Goal: Task Accomplishment & Management: Manage account settings

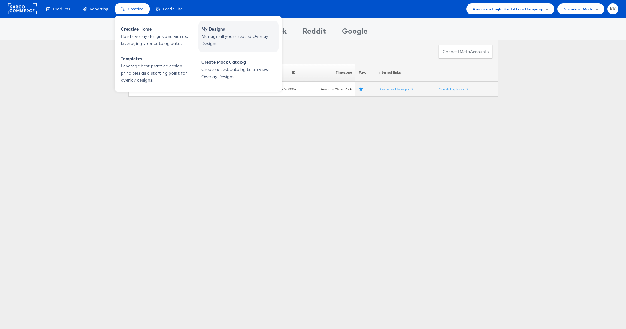
click at [223, 28] on span "My Designs" at bounding box center [239, 29] width 76 height 7
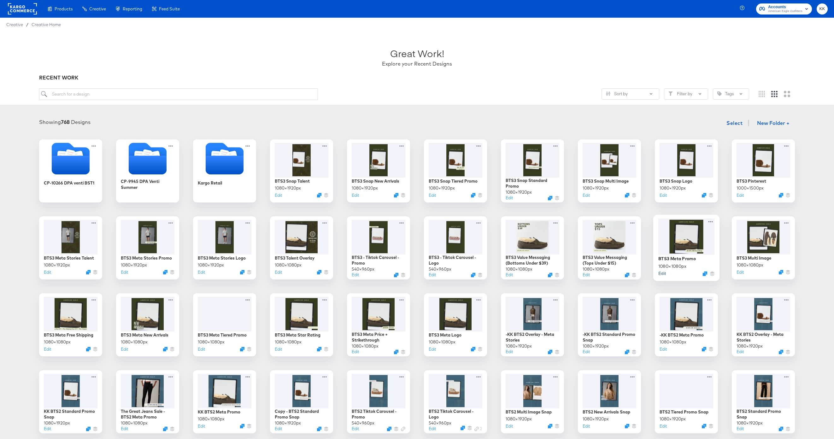
click at [663, 273] on button "Edit" at bounding box center [662, 273] width 8 height 6
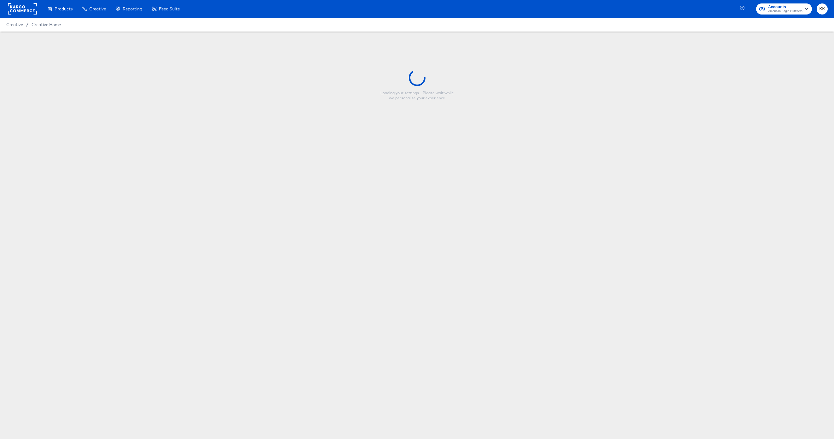
type input "BTS3 Meta Promo"
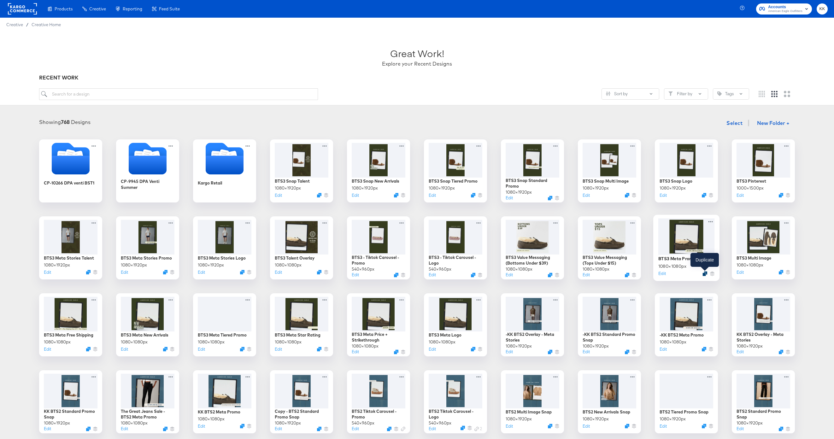
click at [705, 274] on icon "Duplicate" at bounding box center [705, 273] width 5 height 5
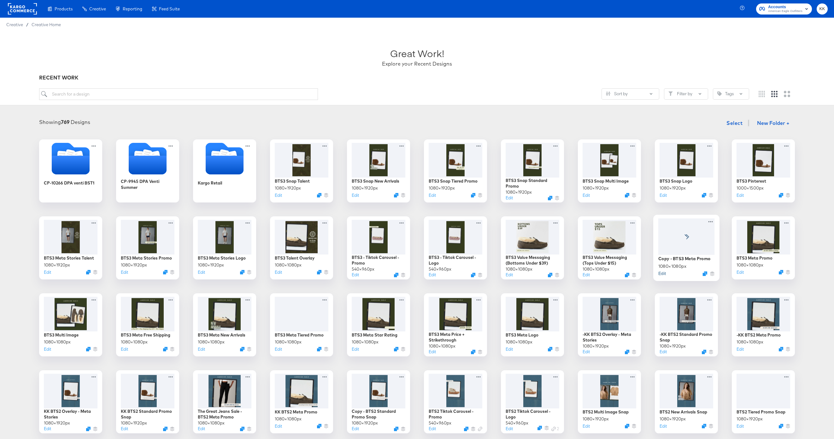
click at [664, 273] on button "Edit" at bounding box center [662, 273] width 8 height 6
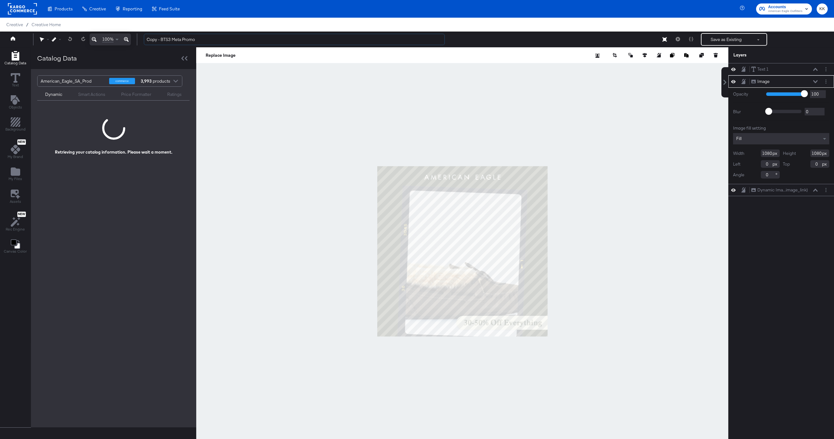
drag, startPoint x: 161, startPoint y: 41, endPoint x: 135, endPoint y: 41, distance: 26.5
click at [135, 41] on div "100% Copy - BTS3 Meta Promo Save as Existing See more options" at bounding box center [417, 40] width 834 height 16
click at [183, 40] on input "BTS3 Meta Promo" at bounding box center [294, 40] width 301 height 12
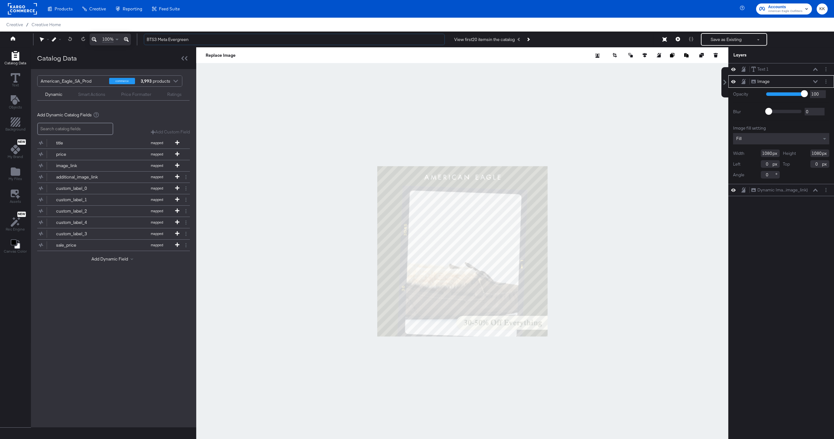
type input "BTS3 Meta Evergreen"
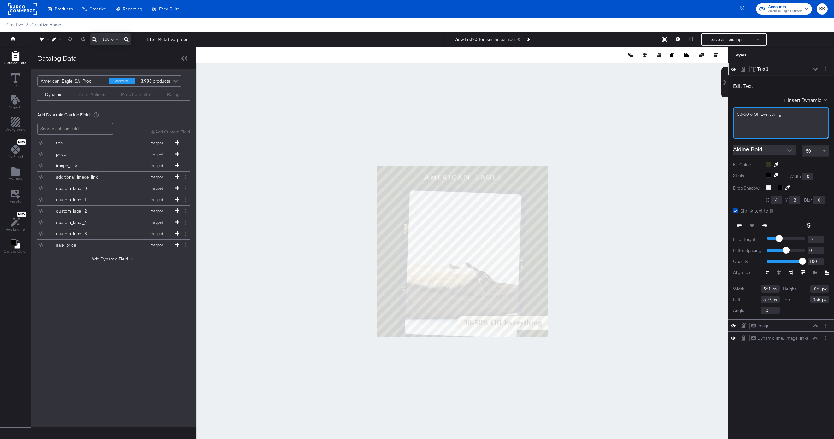
click at [767, 114] on span "30-50% Off Everything" at bounding box center [759, 114] width 44 height 6
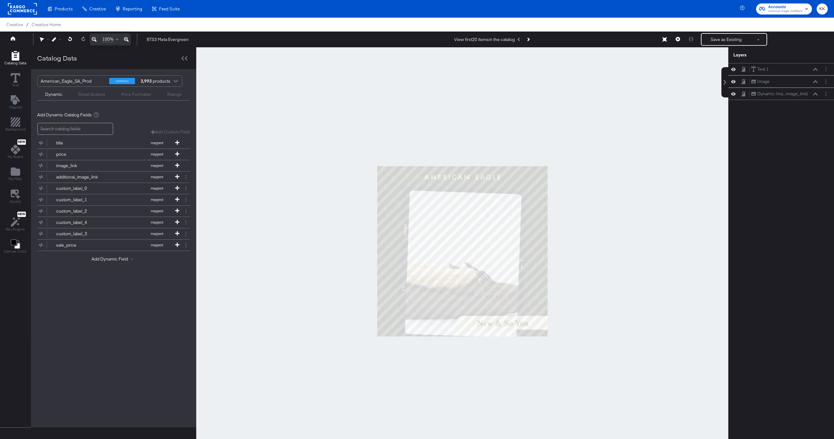
click at [648, 154] on div at bounding box center [462, 251] width 532 height 408
click at [169, 40] on input "BTS3 Meta Evergreen" at bounding box center [294, 40] width 301 height 12
type input "BTS3 Meta Promo Evergreen"
click at [251, 144] on div at bounding box center [462, 251] width 532 height 408
click at [728, 42] on button "Save as Existing" at bounding box center [726, 39] width 49 height 11
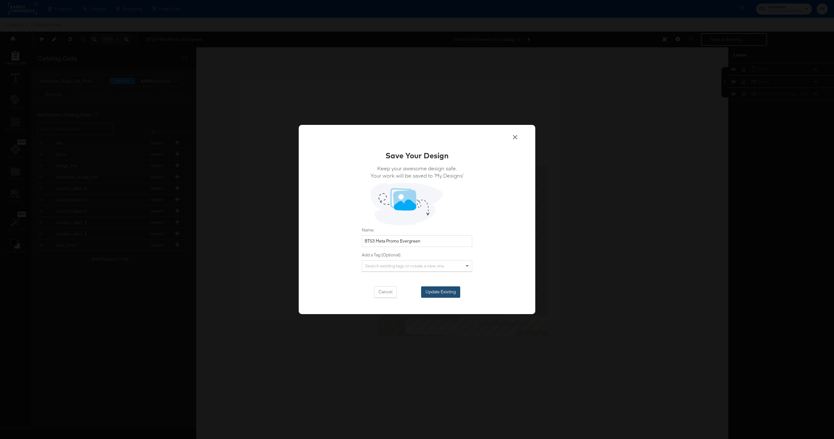
click at [440, 288] on button "Update Existing" at bounding box center [440, 291] width 39 height 11
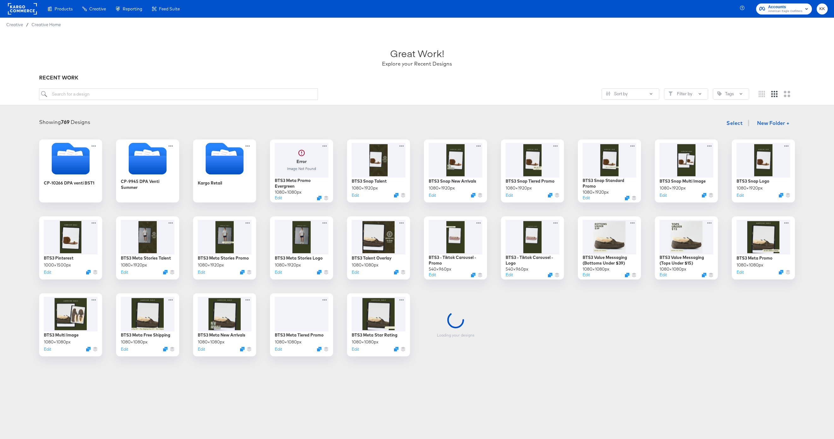
click at [416, 101] on div "Sort by Filter by Tags" at bounding box center [417, 96] width 756 height 17
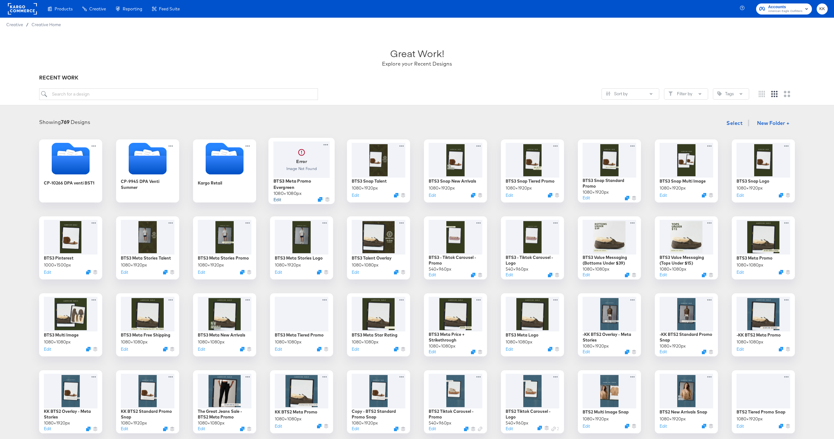
click at [276, 198] on button "Edit" at bounding box center [278, 199] width 8 height 6
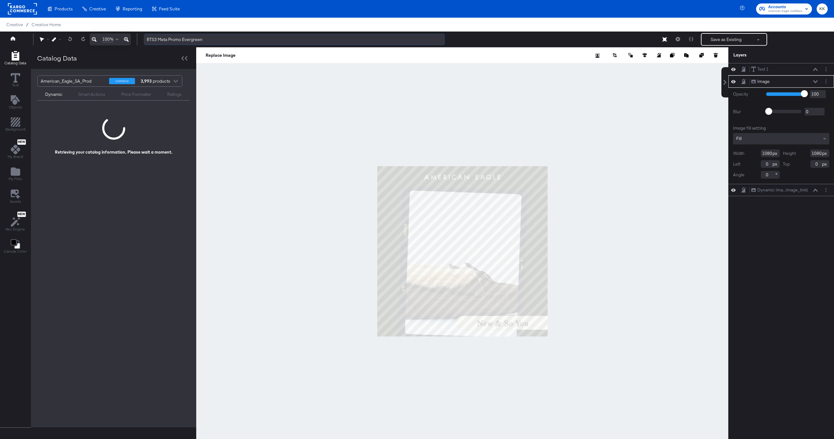
click at [210, 37] on input "BTS3 Meta Promo Evergreen" at bounding box center [294, 40] width 301 height 12
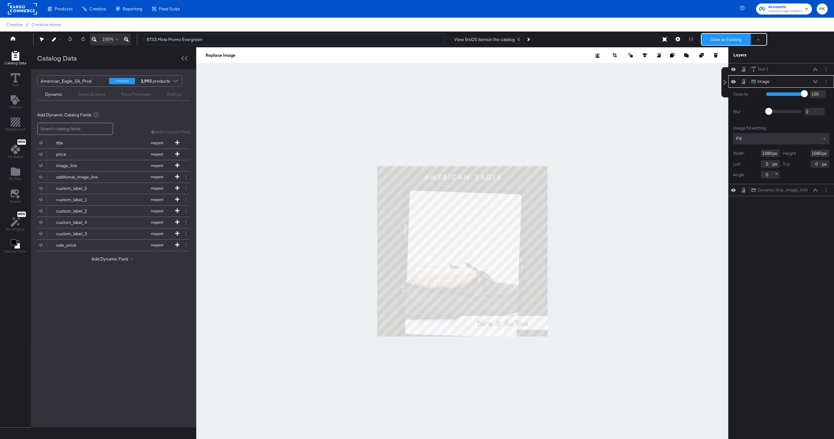
type input "BTS3 Meta Promo Evergreen"
click at [722, 36] on button "Save as Existing" at bounding box center [726, 39] width 49 height 11
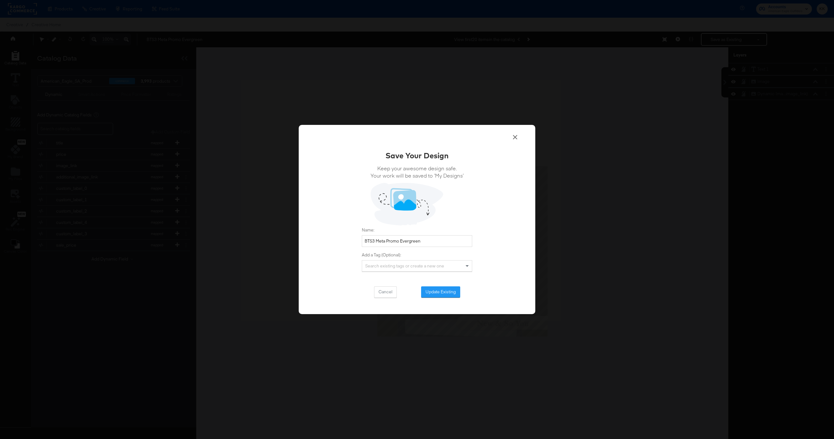
click at [433, 291] on button "Update Existing" at bounding box center [440, 291] width 39 height 11
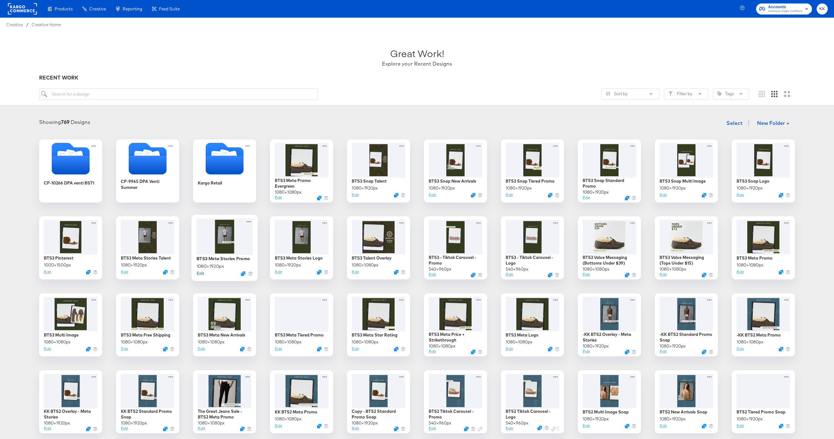
click at [201, 275] on button "Edit" at bounding box center [201, 273] width 8 height 6
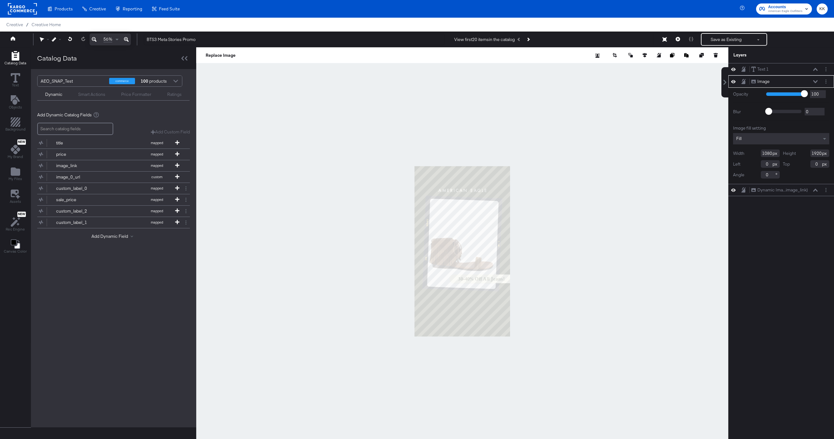
click at [127, 38] on icon at bounding box center [126, 40] width 5 height 8
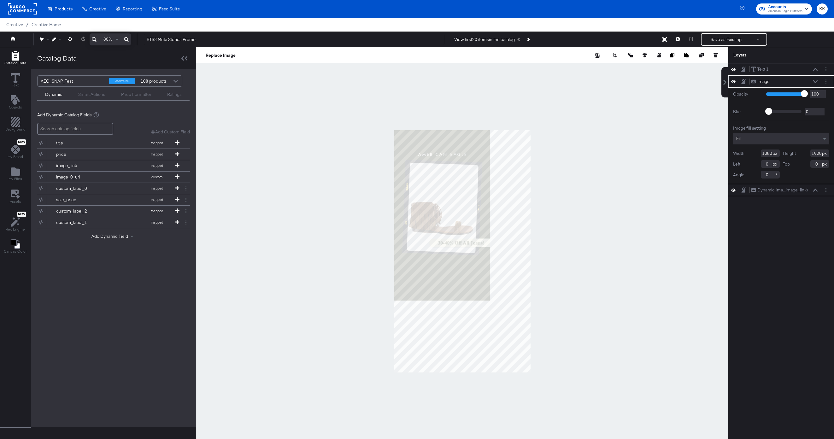
click at [127, 38] on icon at bounding box center [126, 40] width 5 height 8
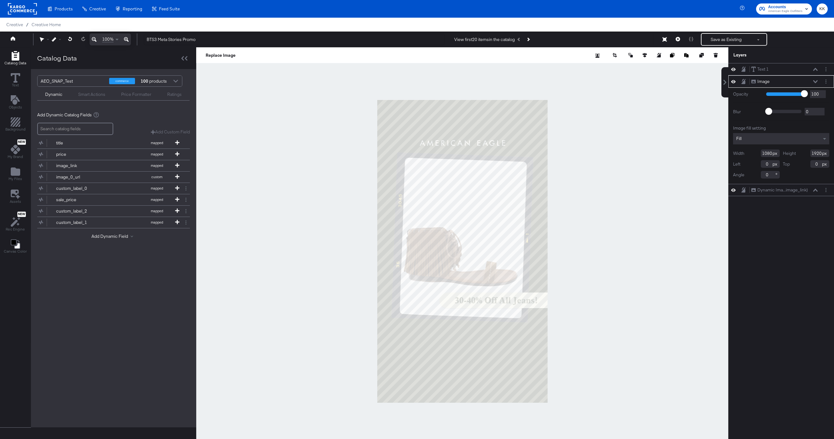
click at [127, 38] on icon at bounding box center [126, 40] width 5 height 8
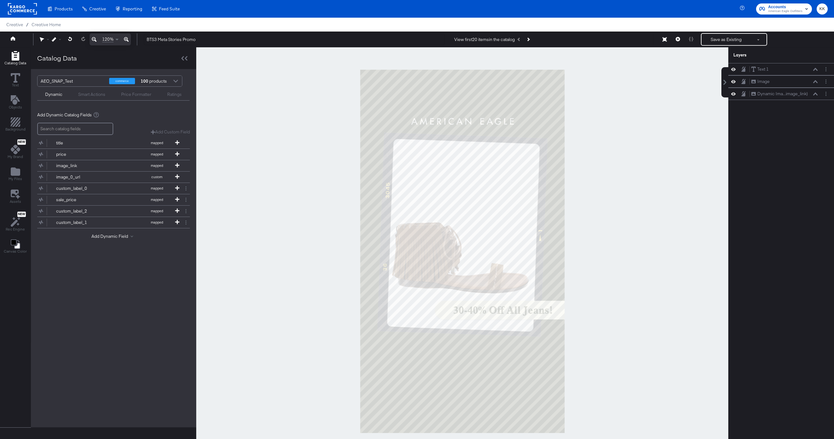
click at [270, 223] on div at bounding box center [462, 251] width 532 height 408
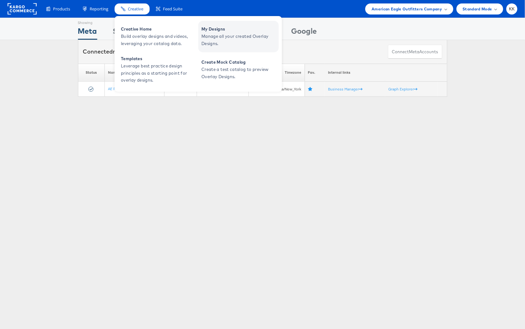
click at [227, 35] on span "Manage all your created Overlay Designs." at bounding box center [239, 40] width 76 height 15
click at [228, 26] on span "My Designs" at bounding box center [239, 29] width 76 height 7
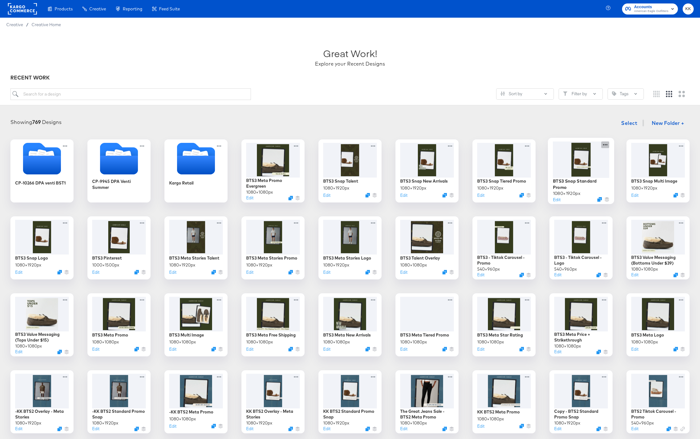
click at [607, 143] on icon at bounding box center [605, 144] width 8 height 7
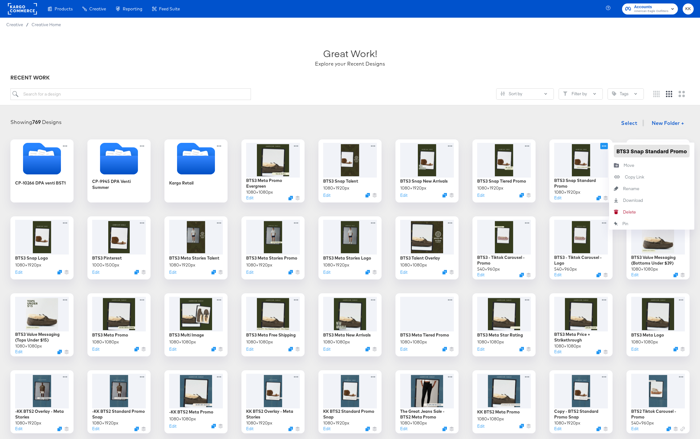
click at [669, 153] on input "BTS3 Snap Standard Promo" at bounding box center [652, 151] width 76 height 13
type input "BTS3 Snap Promo"
click at [586, 119] on div "Showing 769 Designs Select New Folder +" at bounding box center [349, 123] width 687 height 13
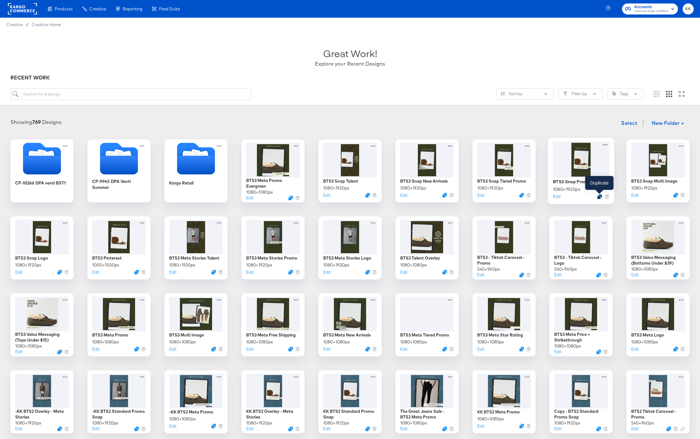
click at [601, 198] on icon "Duplicate" at bounding box center [599, 196] width 5 height 5
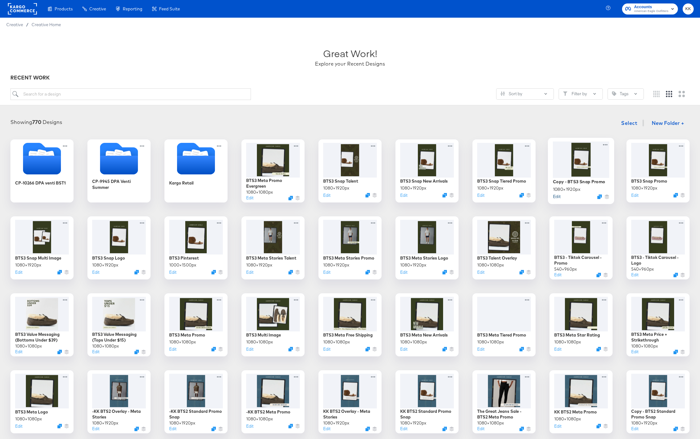
click at [556, 195] on button "Edit" at bounding box center [557, 196] width 8 height 6
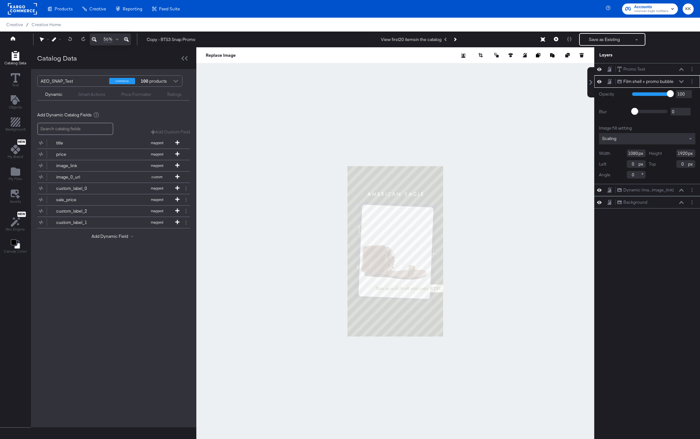
click at [126, 40] on icon at bounding box center [126, 39] width 5 height 5
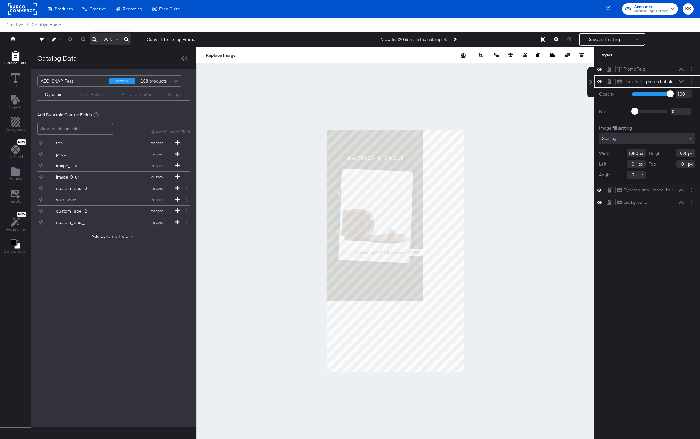
click at [126, 40] on icon at bounding box center [126, 39] width 5 height 5
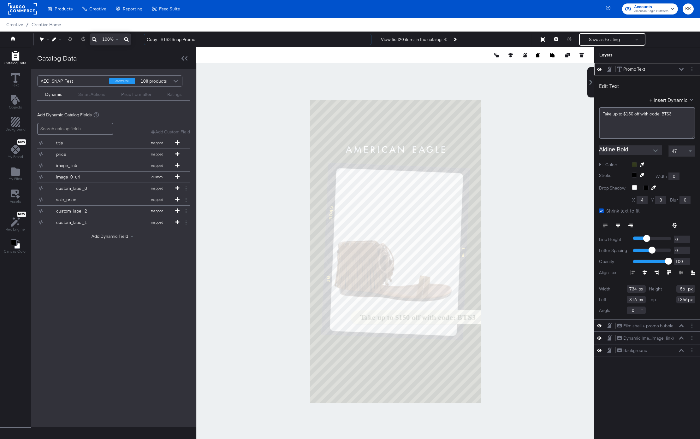
drag, startPoint x: 161, startPoint y: 39, endPoint x: 138, endPoint y: 39, distance: 22.7
click at [139, 39] on div "Copy - BTS3 Snap Promo View first 20 items in the catalog Save as Existing See …" at bounding box center [416, 39] width 555 height 13
click at [182, 38] on input "BTS3 Snap Promo" at bounding box center [257, 40] width 227 height 12
type input "BTS3 Snap Promo Evergreen"
click at [634, 114] on span "Take ﻿up to $150 off with code: BTS3" at bounding box center [637, 114] width 69 height 6
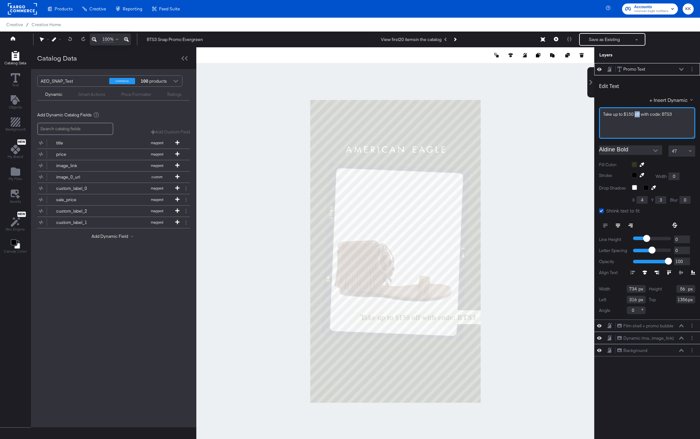
click at [634, 114] on span "Take ﻿up to $150 off with code: BTS3" at bounding box center [637, 114] width 69 height 6
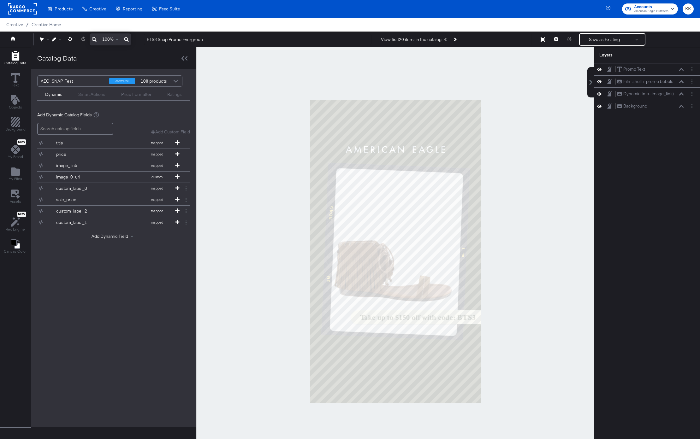
click at [571, 111] on div at bounding box center [395, 251] width 398 height 408
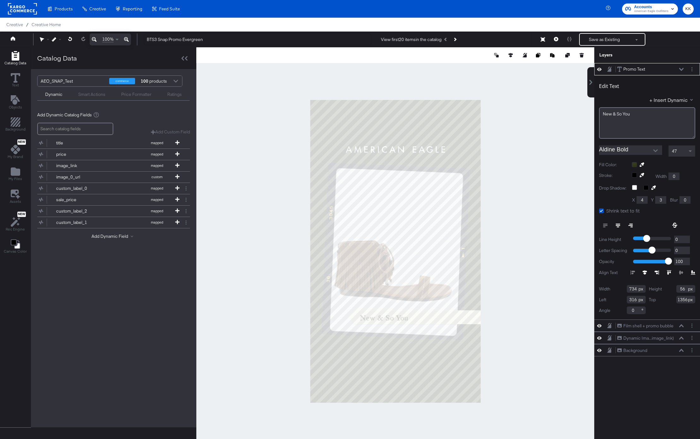
click at [617, 224] on icon at bounding box center [618, 224] width 4 height 1
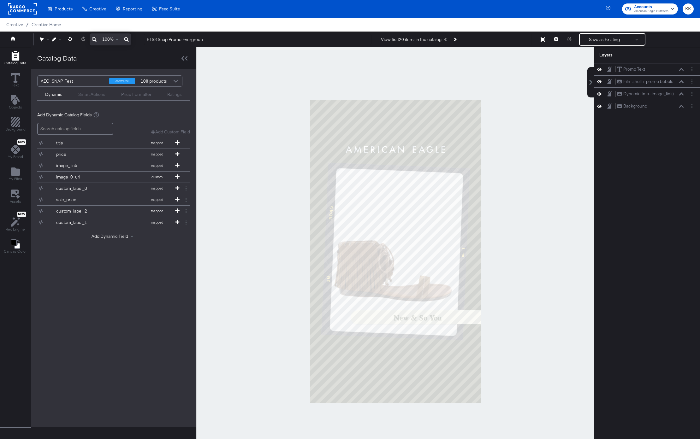
click at [511, 298] on div at bounding box center [395, 251] width 398 height 408
click at [606, 40] on button "Save as Existing" at bounding box center [604, 39] width 49 height 11
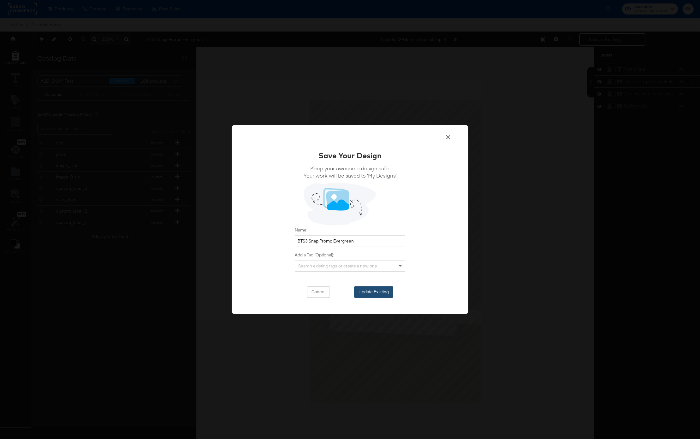
click at [380, 293] on button "Update Existing" at bounding box center [373, 291] width 39 height 11
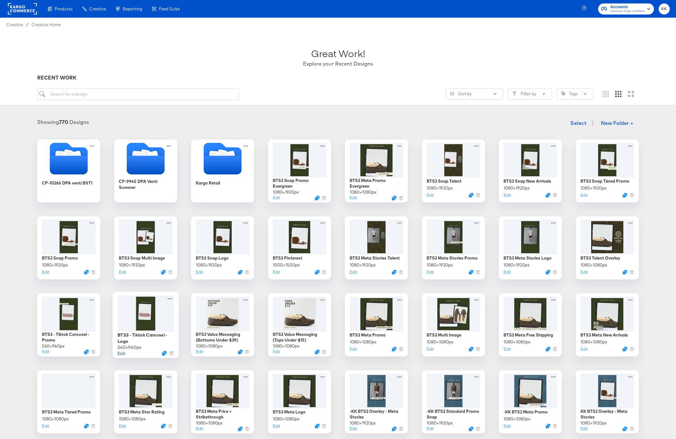
click at [123, 353] on button "Edit" at bounding box center [122, 353] width 8 height 6
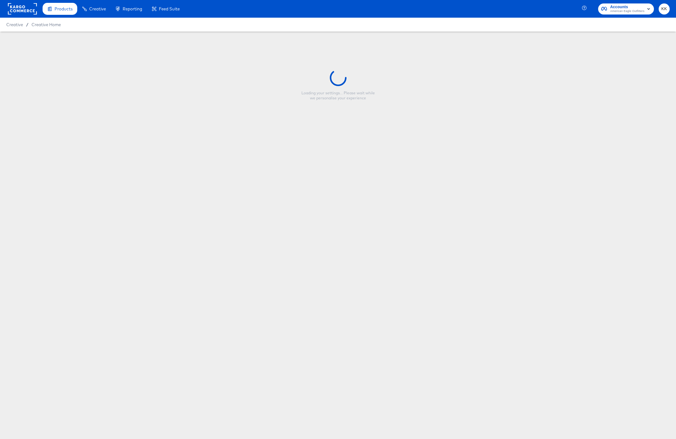
type input "BTS3 - Tiktok Carousel - Logo"
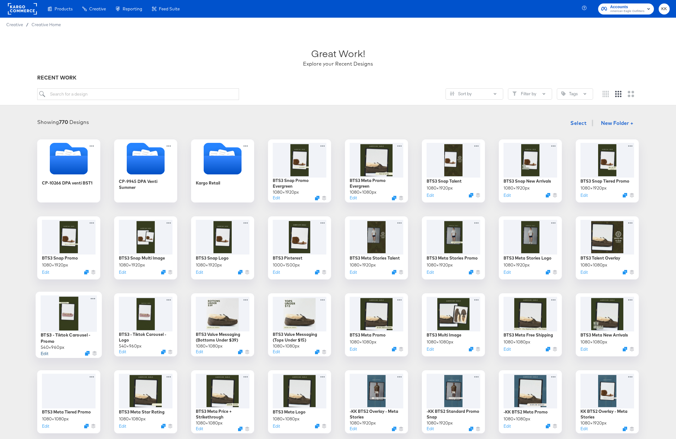
click at [45, 355] on button "Edit" at bounding box center [45, 353] width 8 height 6
click at [472, 274] on icon "Duplicate" at bounding box center [472, 273] width 5 height 5
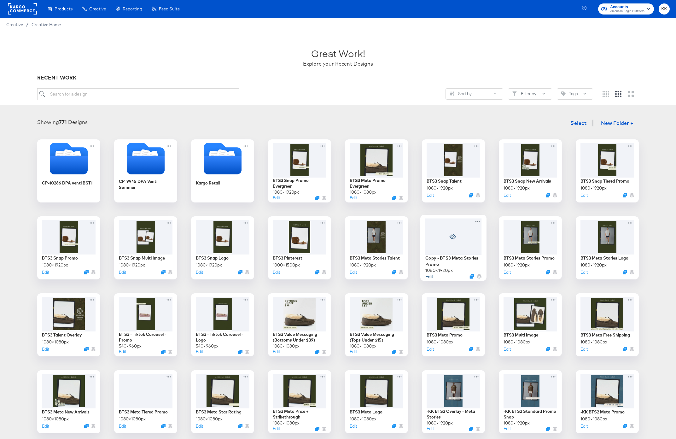
click at [432, 276] on button "Edit" at bounding box center [430, 276] width 8 height 6
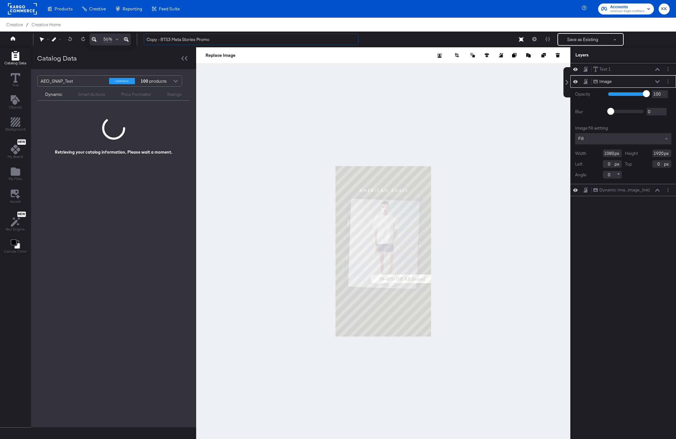
drag, startPoint x: 162, startPoint y: 41, endPoint x: 138, endPoint y: 41, distance: 23.7
click at [138, 41] on div "56% Copy - BTS3 Meta Stories Promo Save as Existing See more options" at bounding box center [338, 40] width 676 height 16
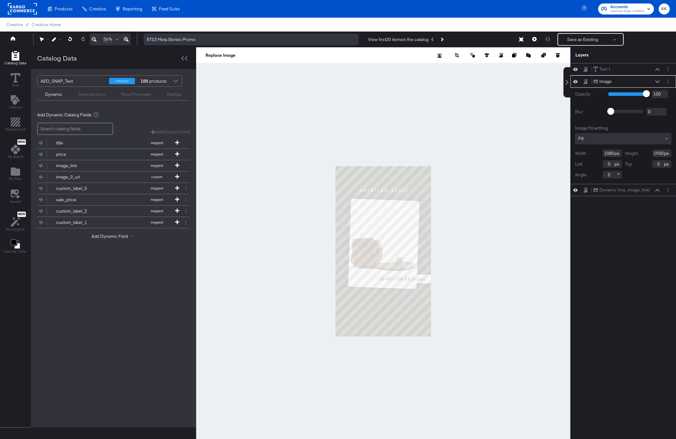
click at [203, 40] on input "BTS3 Meta Stories Promo" at bounding box center [251, 40] width 215 height 12
type input "BTS3 Meta Stories Promo Evergreen"
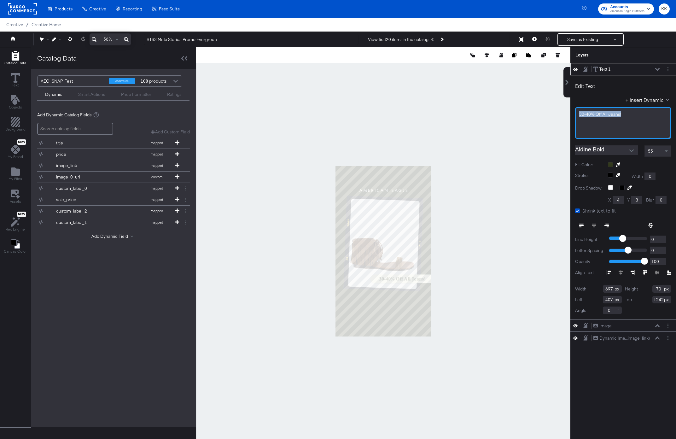
drag, startPoint x: 624, startPoint y: 114, endPoint x: 571, endPoint y: 114, distance: 53.3
click at [571, 114] on div "Edit Text + Insert Dynamic 30-40% Off All Jeans! Aldine Bold 55 Fill Color: Str…" at bounding box center [624, 197] width 106 height 244
click at [486, 131] on div at bounding box center [383, 251] width 374 height 408
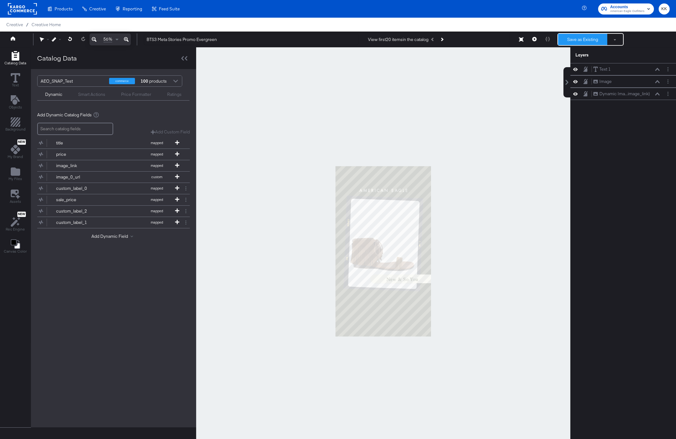
click at [586, 42] on button "Save as Existing" at bounding box center [582, 39] width 49 height 11
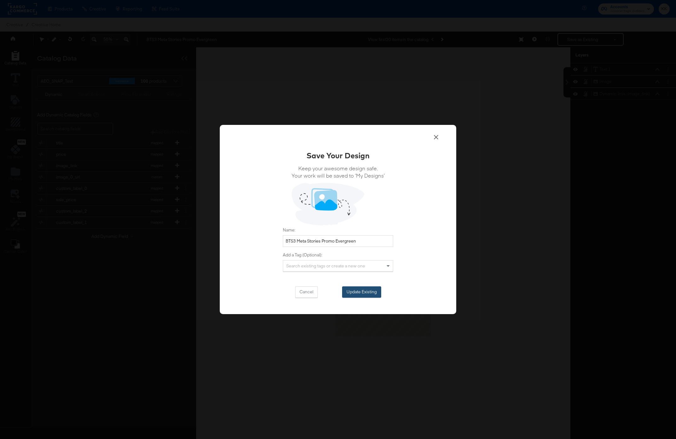
click at [368, 292] on button "Update Existing" at bounding box center [361, 291] width 39 height 11
